Goal: Task Accomplishment & Management: Complete application form

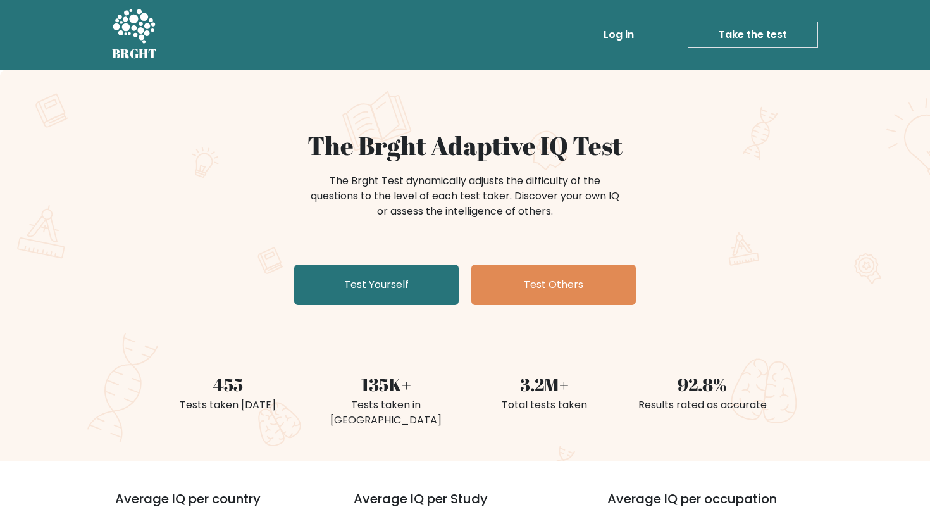
click at [752, 39] on link "Take the test" at bounding box center [753, 35] width 130 height 27
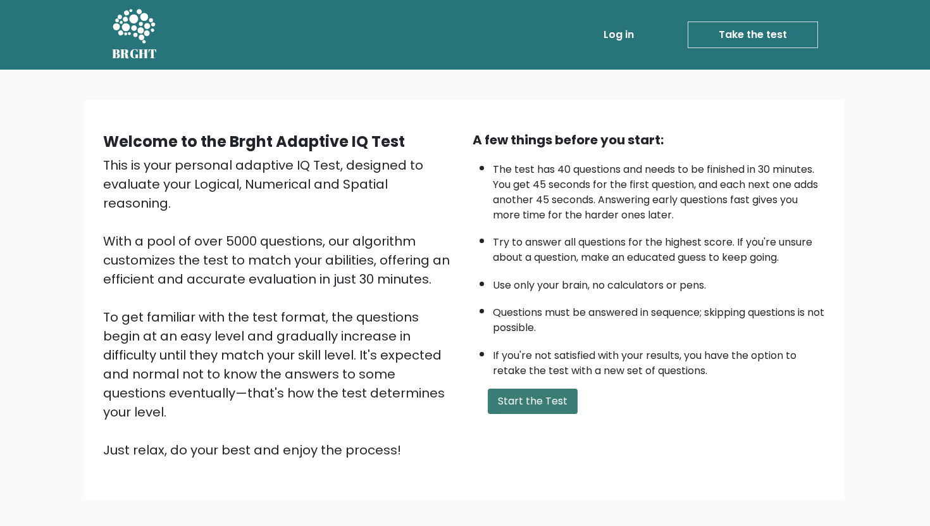
click at [528, 399] on button "Start the Test" at bounding box center [533, 400] width 90 height 25
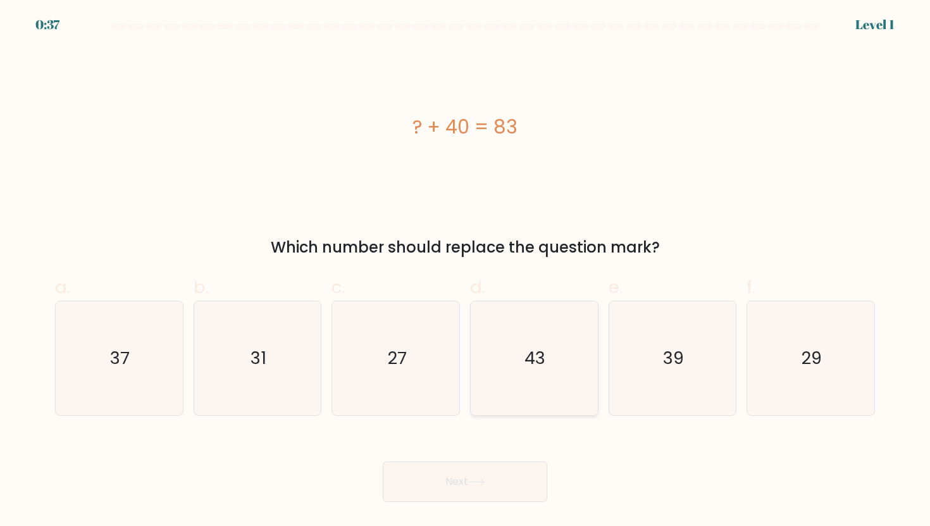
click at [535, 356] on text "43" at bounding box center [535, 357] width 21 height 23
click at [466, 271] on input "d. 43" at bounding box center [465, 267] width 1 height 8
radio input "true"
click at [476, 481] on icon at bounding box center [476, 482] width 15 height 6
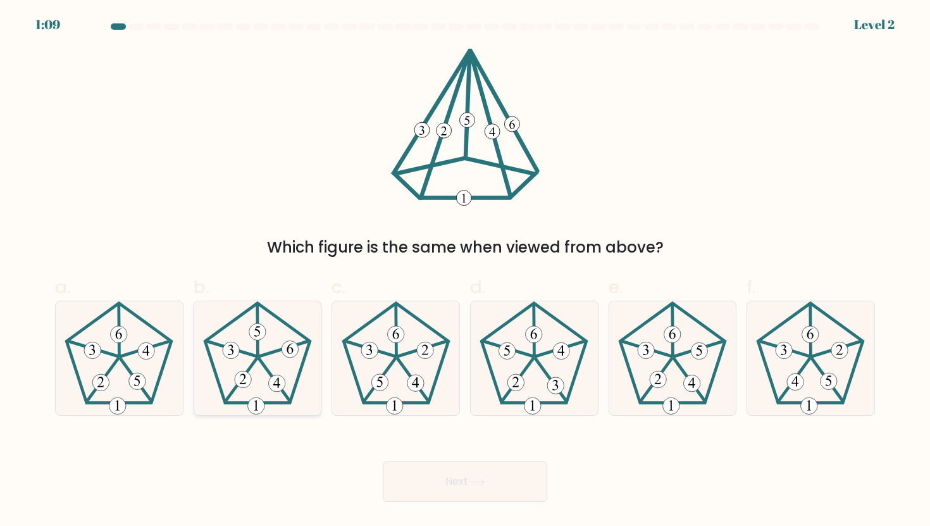
click at [278, 351] on 624 at bounding box center [283, 348] width 49 height 15
click at [465, 271] on input "b." at bounding box center [465, 267] width 1 height 8
radio input "true"
click at [430, 477] on button "Next" at bounding box center [465, 481] width 164 height 40
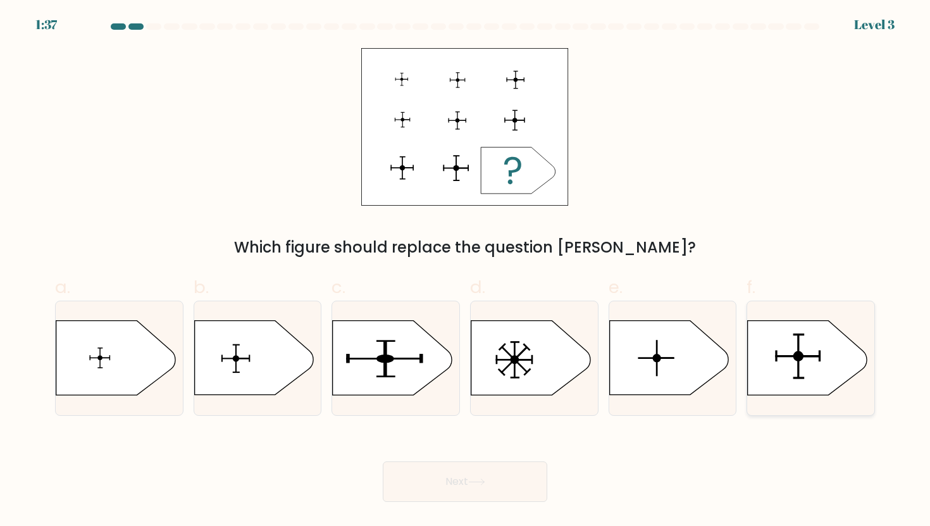
click at [841, 342] on icon at bounding box center [807, 358] width 119 height 74
click at [466, 271] on input "f." at bounding box center [465, 267] width 1 height 8
radio input "true"
click at [521, 480] on button "Next" at bounding box center [465, 481] width 164 height 40
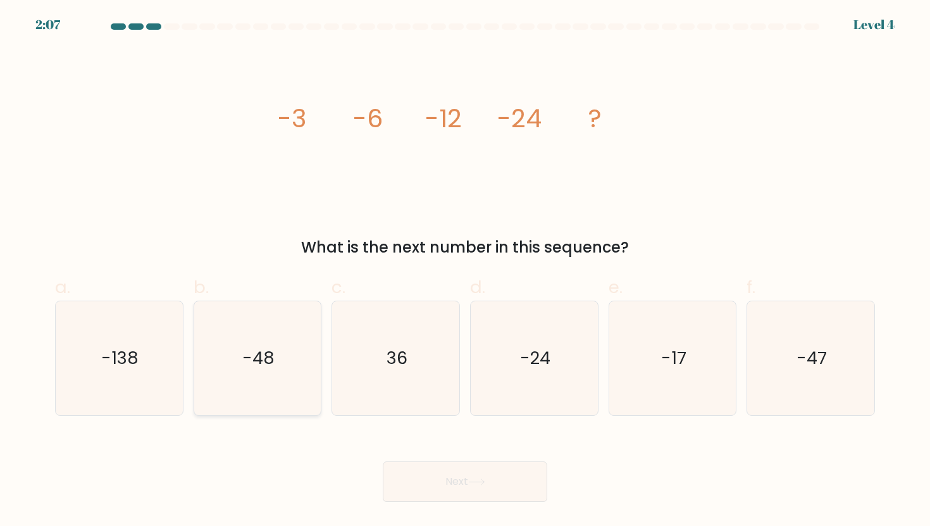
click at [271, 374] on icon "-48" at bounding box center [258, 358] width 114 height 114
click at [465, 271] on input "b. -48" at bounding box center [465, 267] width 1 height 8
radio input "true"
click at [505, 476] on button "Next" at bounding box center [465, 481] width 164 height 40
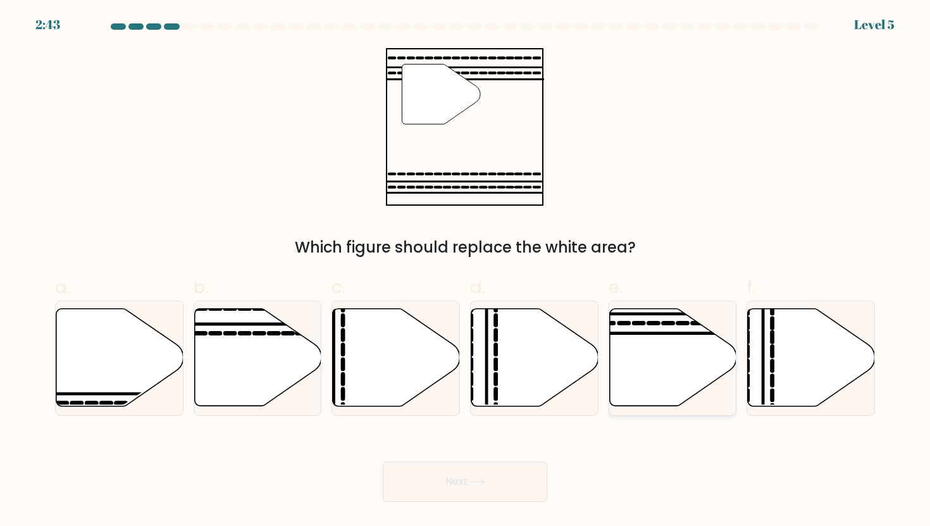
click at [659, 363] on icon at bounding box center [672, 357] width 127 height 97
click at [466, 271] on input "e." at bounding box center [465, 267] width 1 height 8
radio input "true"
click at [489, 487] on button "Next" at bounding box center [465, 481] width 164 height 40
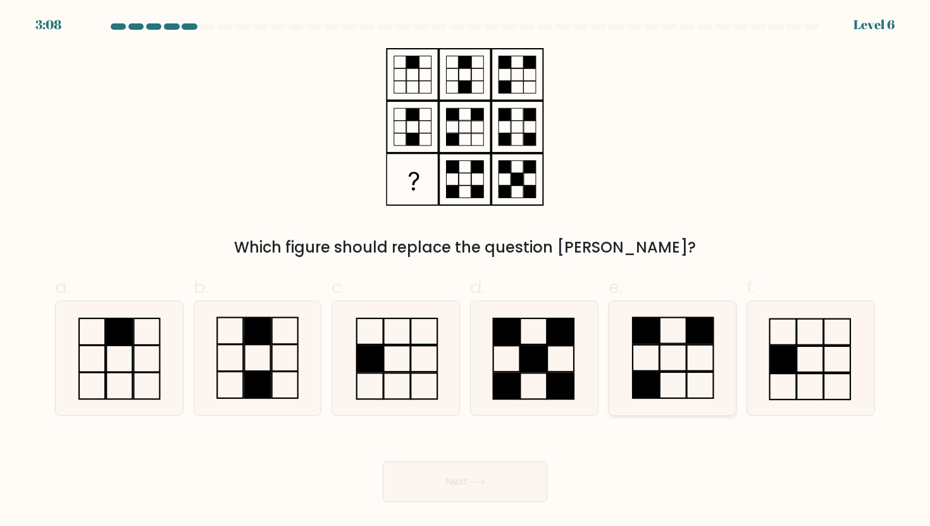
click at [654, 374] on rect at bounding box center [646, 385] width 27 height 26
click at [466, 271] on input "e." at bounding box center [465, 267] width 1 height 8
radio input "true"
click at [488, 485] on button "Next" at bounding box center [465, 481] width 164 height 40
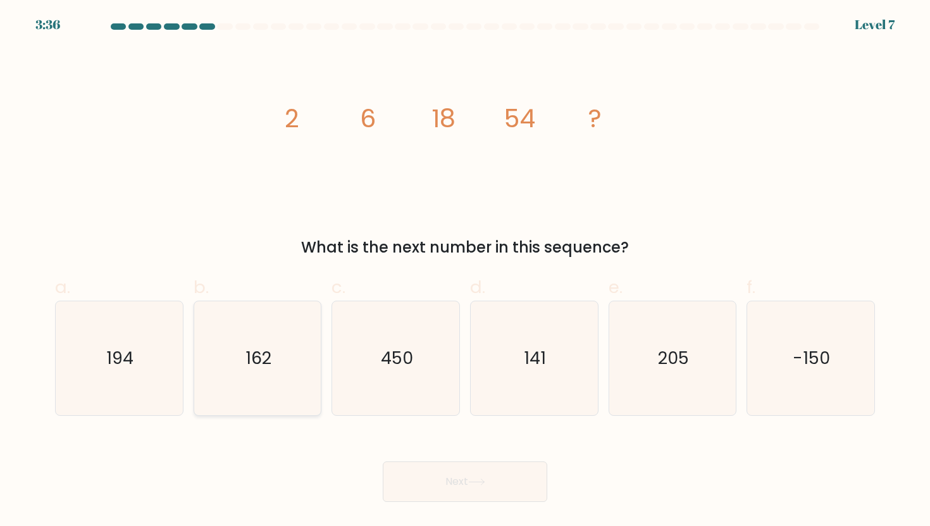
click at [255, 397] on icon "162" at bounding box center [258, 358] width 114 height 114
click at [465, 271] on input "b. 162" at bounding box center [465, 267] width 1 height 8
radio input "true"
click at [444, 476] on button "Next" at bounding box center [465, 481] width 164 height 40
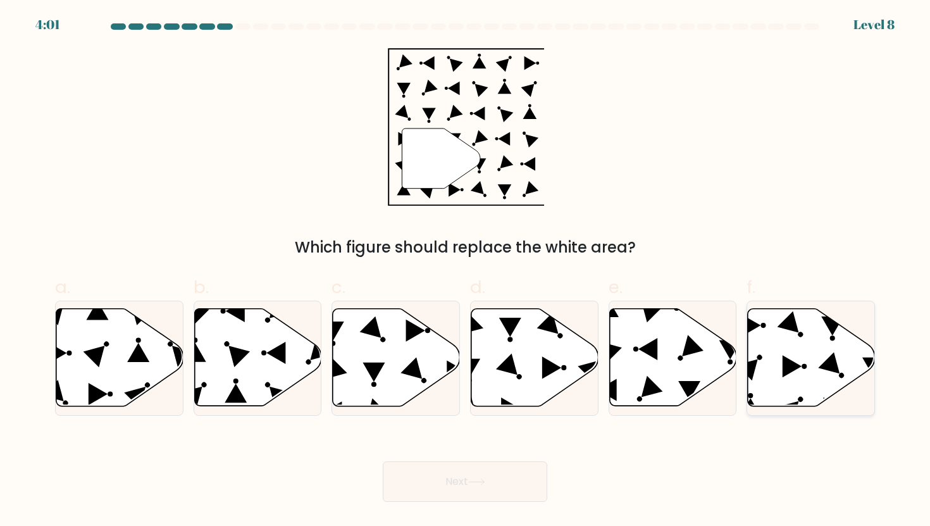
click at [796, 371] on icon at bounding box center [811, 357] width 127 height 97
click at [466, 271] on input "f." at bounding box center [465, 267] width 1 height 8
radio input "true"
click at [477, 490] on button "Next" at bounding box center [465, 481] width 164 height 40
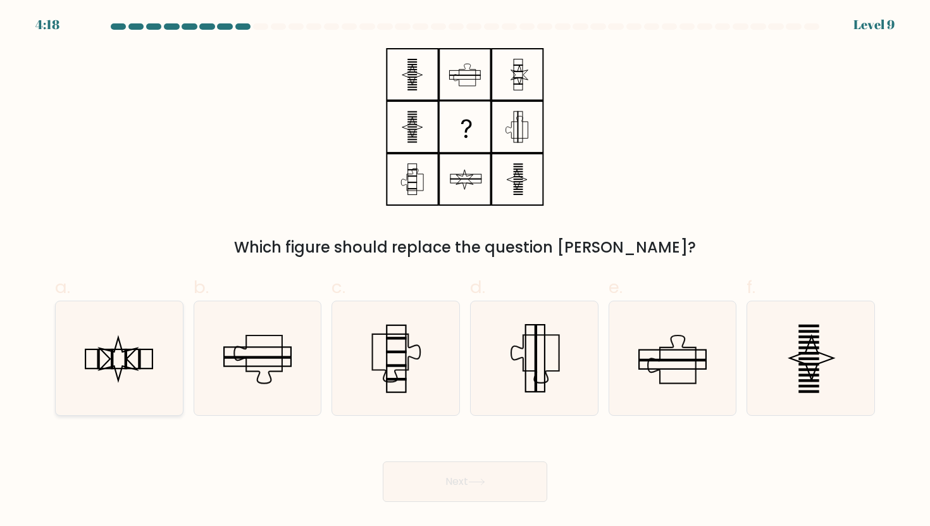
click at [139, 377] on icon at bounding box center [119, 358] width 114 height 114
click at [465, 271] on input "a." at bounding box center [465, 267] width 1 height 8
radio input "true"
click at [428, 472] on button "Next" at bounding box center [465, 481] width 164 height 40
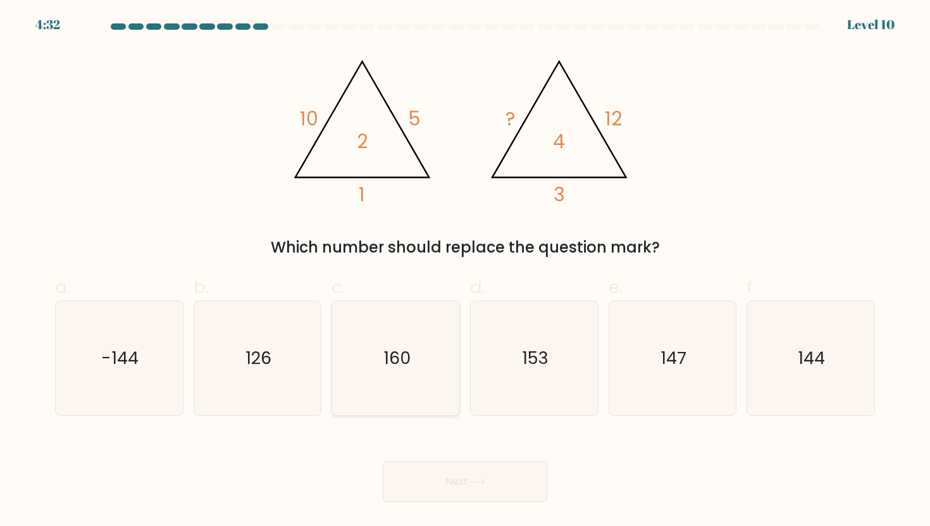
click at [380, 376] on icon "160" at bounding box center [396, 358] width 114 height 114
click at [465, 271] on input "c. 160" at bounding box center [465, 267] width 1 height 8
radio input "true"
click at [457, 456] on div "Next" at bounding box center [464, 466] width 835 height 71
click at [465, 490] on button "Next" at bounding box center [465, 481] width 164 height 40
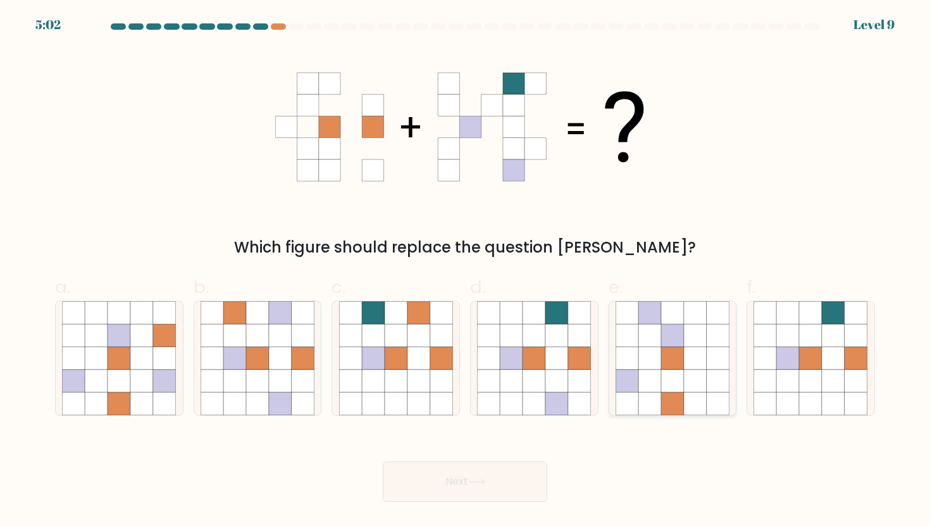
click at [643, 319] on icon at bounding box center [649, 312] width 23 height 23
click at [466, 271] on input "e." at bounding box center [465, 267] width 1 height 8
radio input "true"
click at [497, 488] on button "Next" at bounding box center [465, 481] width 164 height 40
